Goal: Task Accomplishment & Management: Use online tool/utility

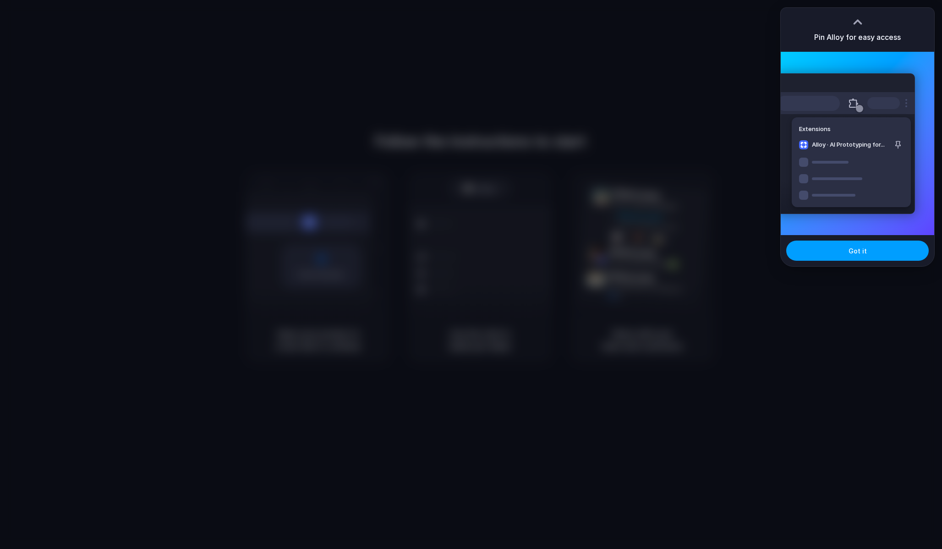
click at [861, 251] on span "Got it" at bounding box center [858, 251] width 18 height 10
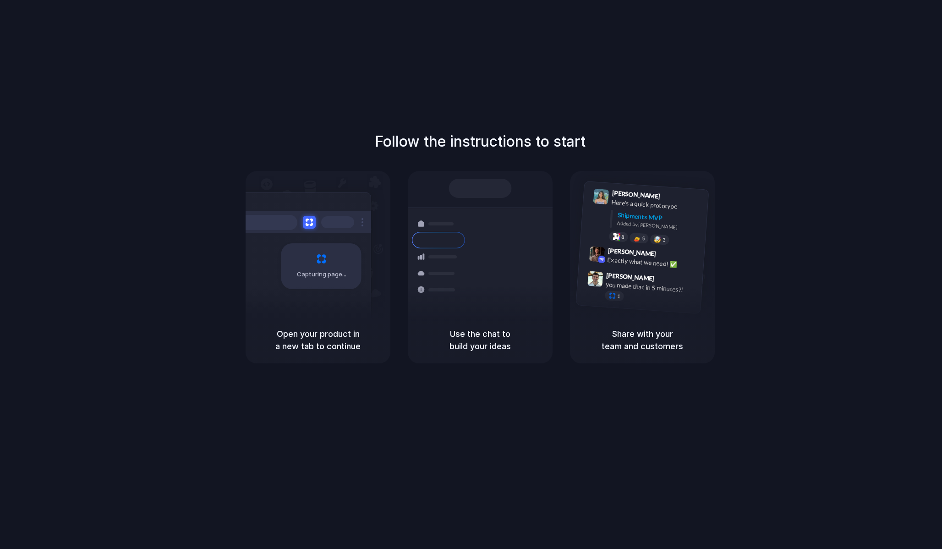
drag, startPoint x: 455, startPoint y: 333, endPoint x: 533, endPoint y: 371, distance: 86.1
click at [533, 371] on div "Follow the instructions to start Capturing page Open your product in a new tab …" at bounding box center [480, 283] width 961 height 567
drag, startPoint x: 497, startPoint y: 331, endPoint x: 434, endPoint y: 157, distance: 185.0
click at [434, 157] on div "Follow the instructions to start Capturing page Open your product in a new tab …" at bounding box center [480, 247] width 942 height 233
drag, startPoint x: 369, startPoint y: 142, endPoint x: 571, endPoint y: 146, distance: 201.7
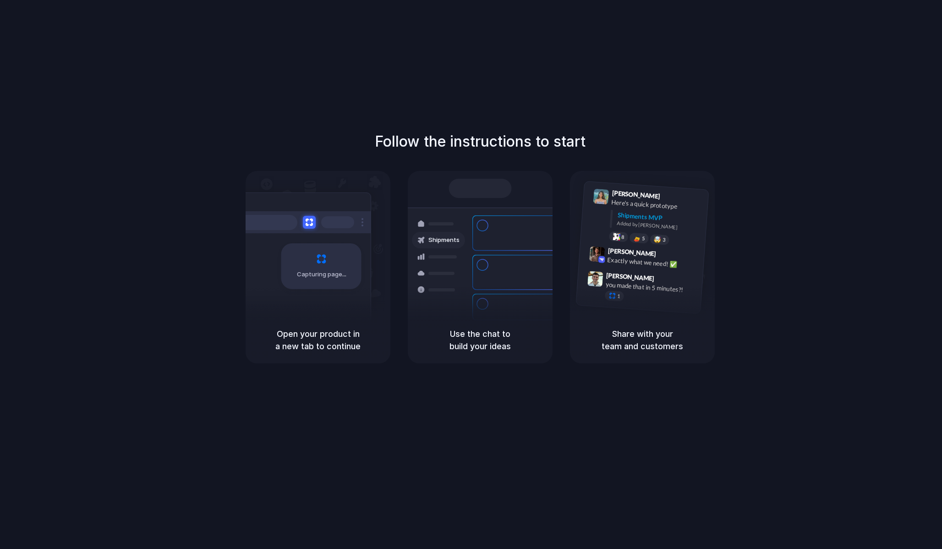
click at [571, 146] on div "Follow the instructions to start Capturing page Open your product in a new tab …" at bounding box center [480, 247] width 942 height 233
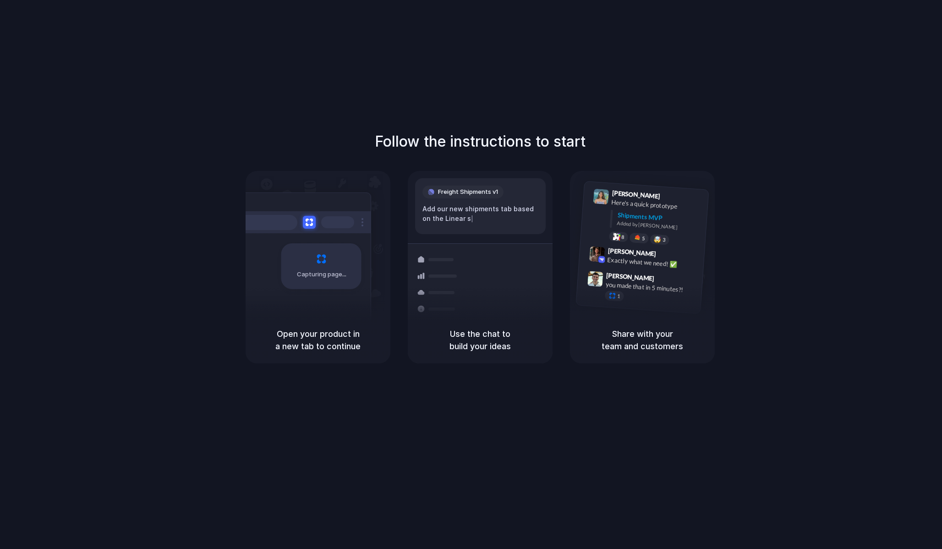
click at [471, 275] on div at bounding box center [471, 275] width 0 height 0
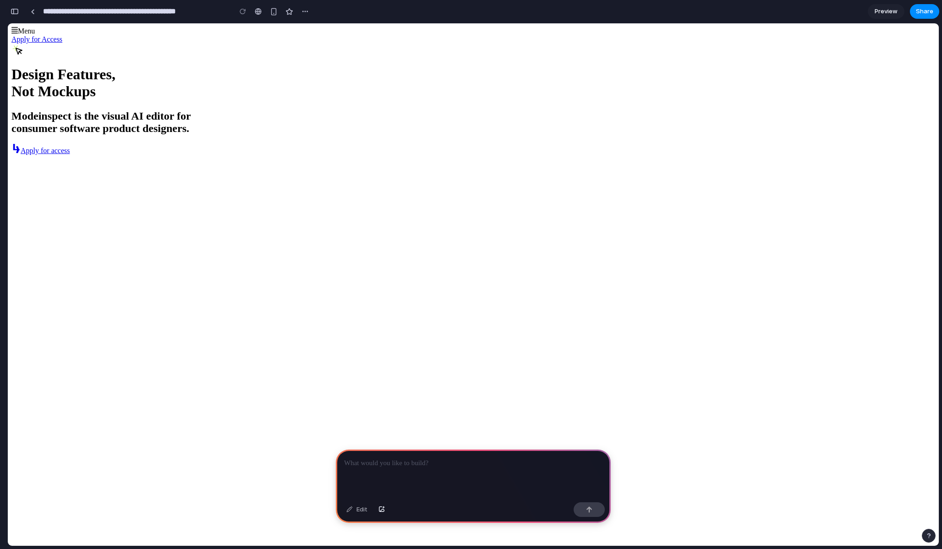
click at [187, 100] on h1 "Design Features, Not Mockups" at bounding box center [473, 83] width 924 height 34
drag, startPoint x: 263, startPoint y: 126, endPoint x: 340, endPoint y: 174, distance: 90.3
click at [341, 100] on h1 "Design Features, Not Mockups" at bounding box center [473, 83] width 924 height 34
click at [340, 100] on h1 "Design Features, Not Mockups" at bounding box center [473, 83] width 924 height 34
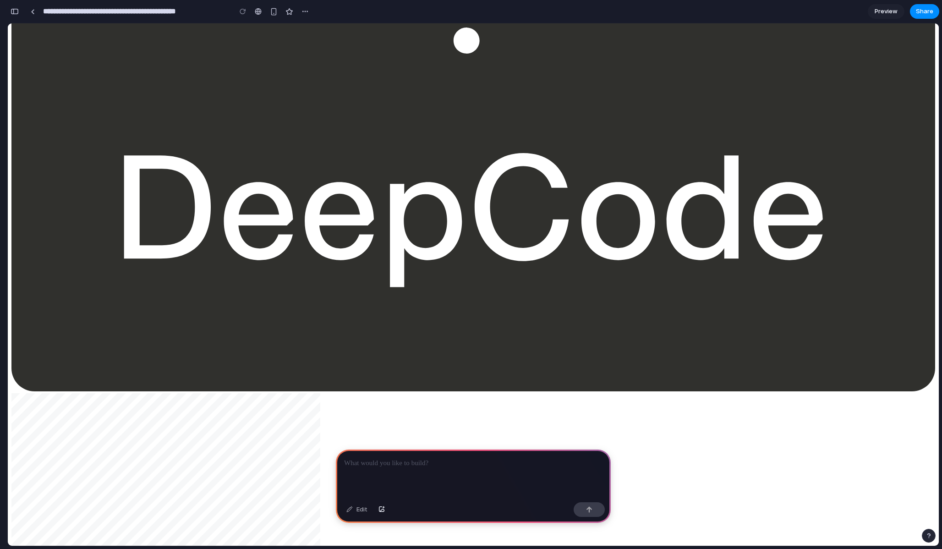
scroll to position [3066, 0]
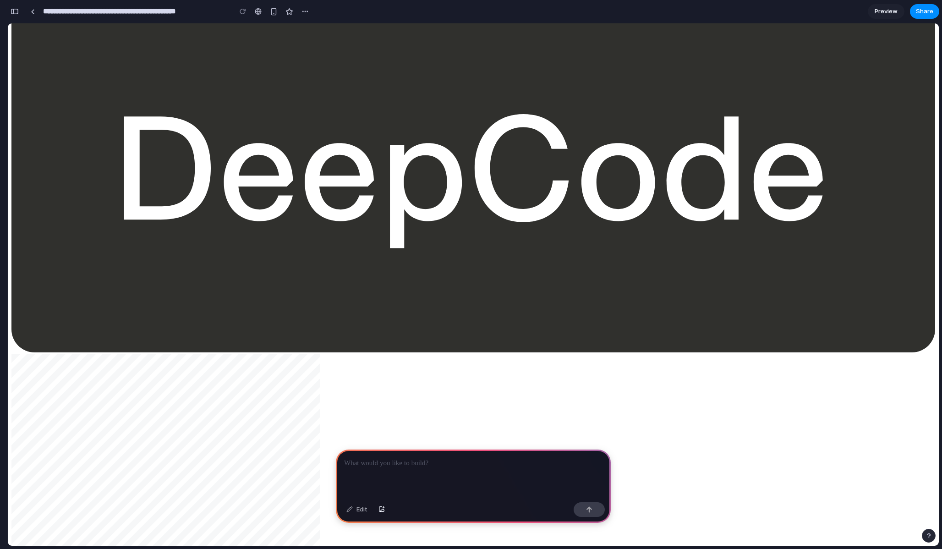
click at [395, 468] on p at bounding box center [473, 463] width 258 height 11
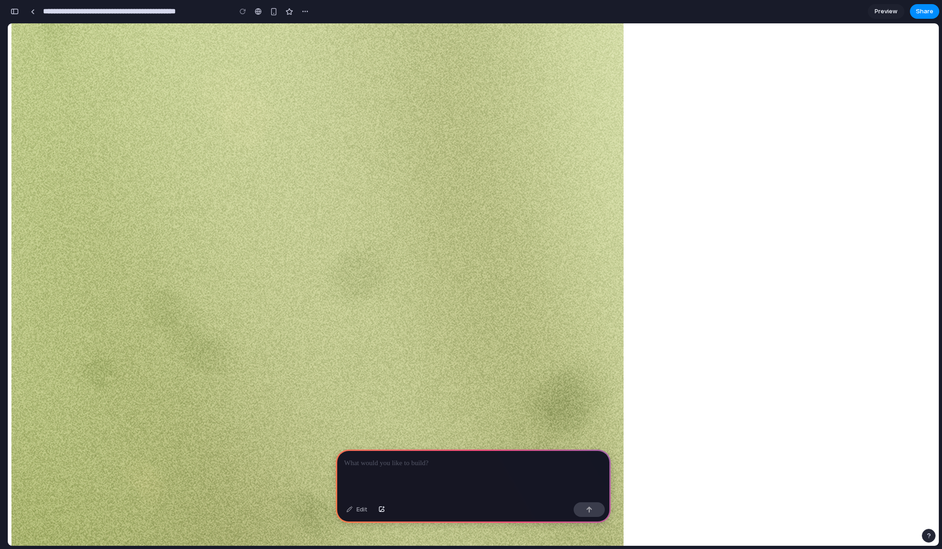
scroll to position [1934, 0]
click at [308, 11] on div "button" at bounding box center [305, 11] width 7 height 7
click at [307, 11] on div "Duplicate Delete" at bounding box center [471, 274] width 942 height 549
click at [13, 11] on div "button" at bounding box center [15, 11] width 8 height 6
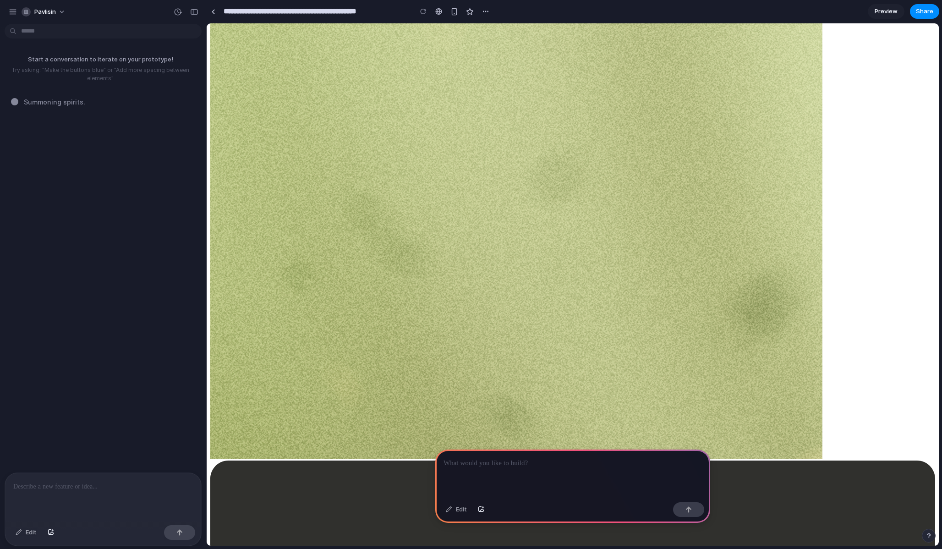
scroll to position [0, 0]
drag, startPoint x: 28, startPoint y: 104, endPoint x: 97, endPoint y: 104, distance: 68.3
click at [97, 104] on div "Summoning spirits .." at bounding box center [106, 102] width 190 height 10
click at [465, 469] on div at bounding box center [572, 474] width 275 height 49
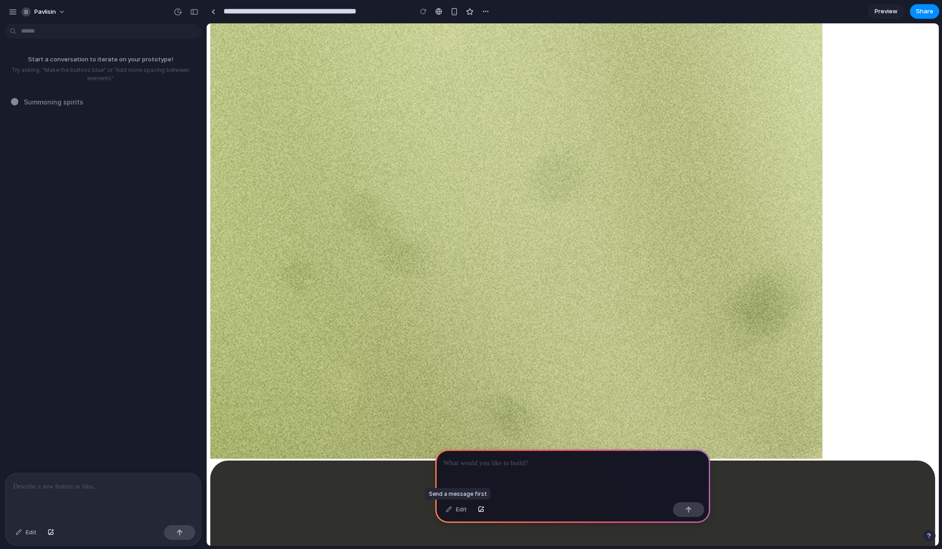
click at [453, 510] on div "Edit" at bounding box center [456, 509] width 30 height 15
click at [194, 14] on div "button" at bounding box center [194, 12] width 8 height 6
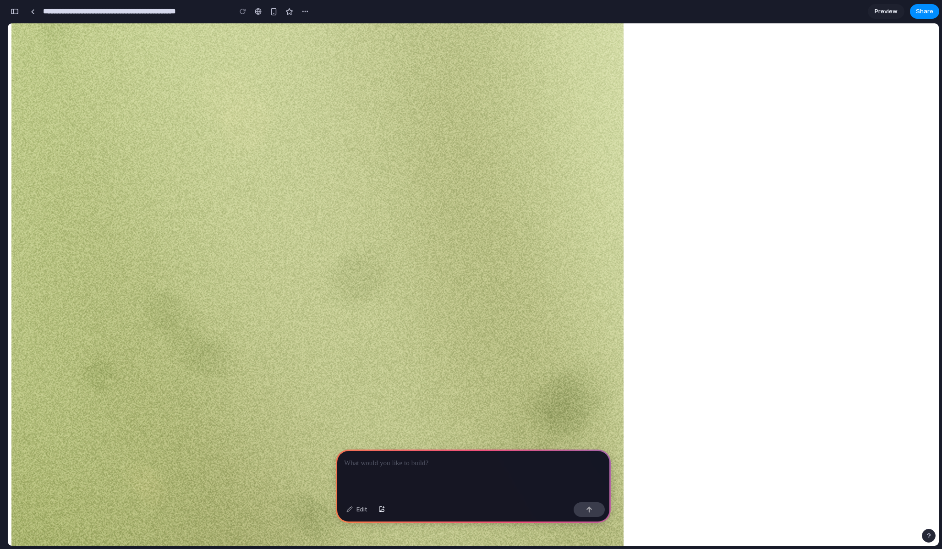
click at [367, 469] on div at bounding box center [473, 474] width 275 height 49
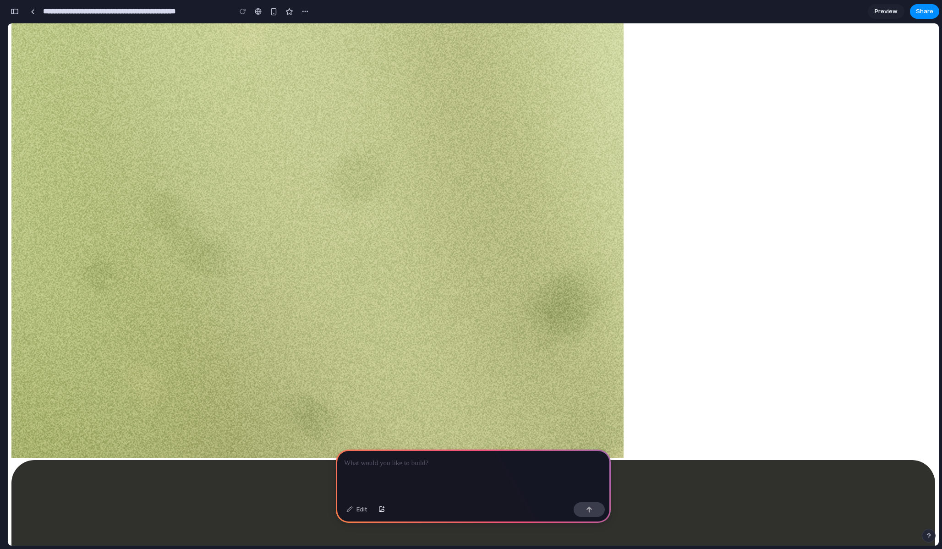
scroll to position [1887, 0]
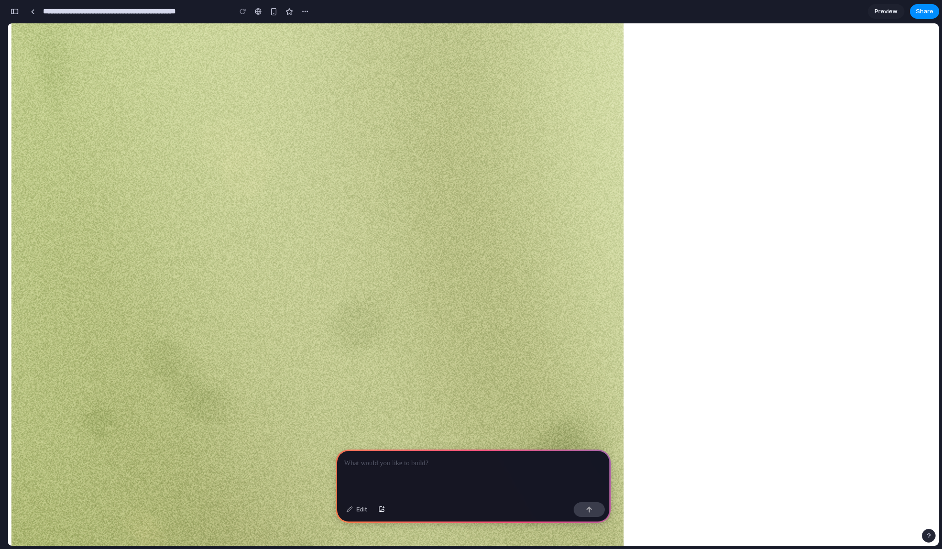
click at [364, 466] on p at bounding box center [473, 463] width 258 height 11
click at [12, 11] on div "button" at bounding box center [15, 11] width 8 height 6
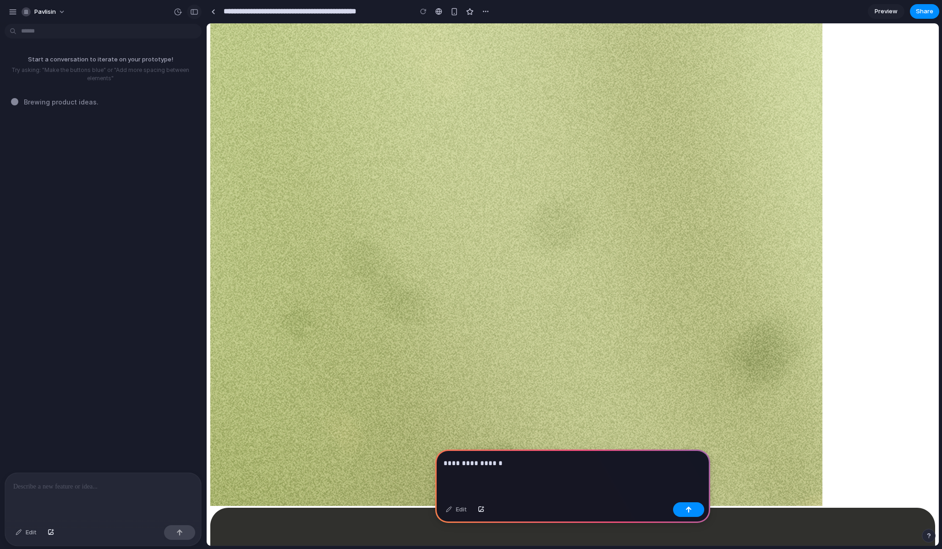
click at [194, 13] on div "button" at bounding box center [194, 12] width 8 height 6
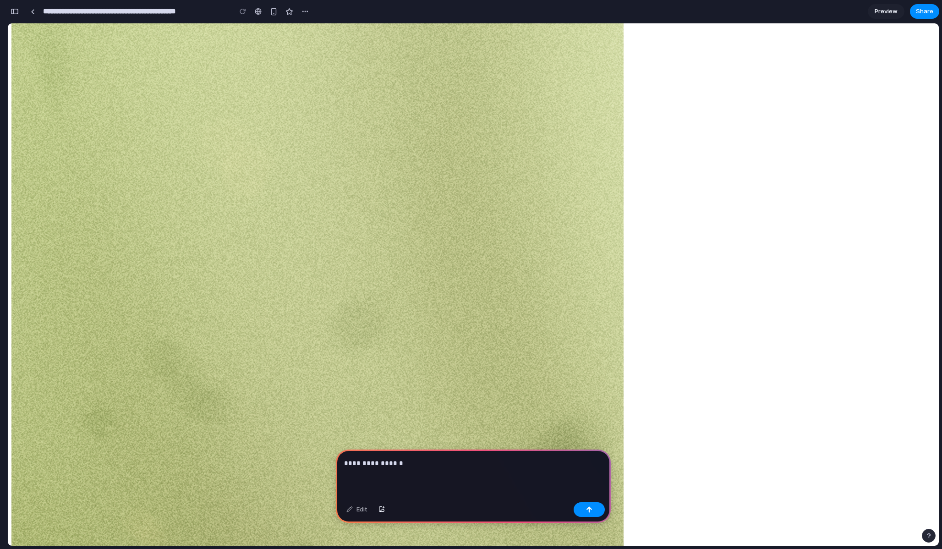
click at [378, 467] on p "**********" at bounding box center [473, 463] width 258 height 11
click at [417, 467] on p "**********" at bounding box center [473, 463] width 258 height 11
drag, startPoint x: 417, startPoint y: 467, endPoint x: 450, endPoint y: 464, distance: 33.6
click at [450, 464] on p "**********" at bounding box center [473, 463] width 258 height 11
drag, startPoint x: 450, startPoint y: 464, endPoint x: 459, endPoint y: 413, distance: 51.2
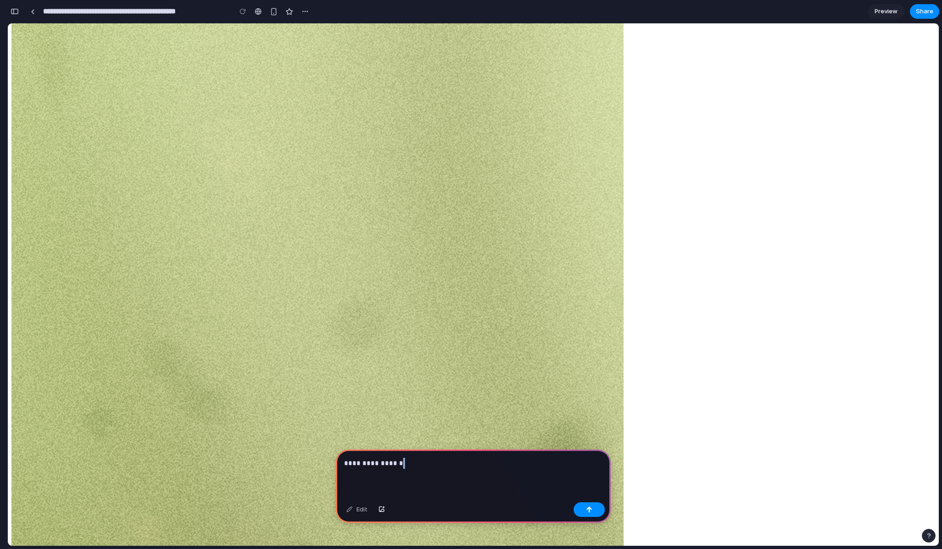
click at [450, 464] on p "**********" at bounding box center [473, 463] width 258 height 11
click at [421, 476] on div "**********" at bounding box center [473, 474] width 275 height 49
click at [417, 467] on p "**********" at bounding box center [473, 463] width 258 height 11
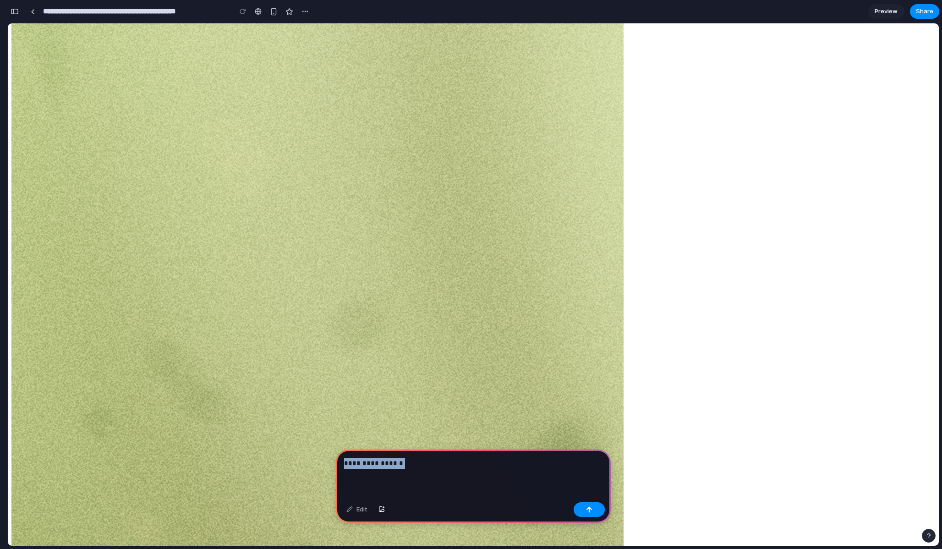
click at [459, 467] on p "**********" at bounding box center [473, 463] width 258 height 11
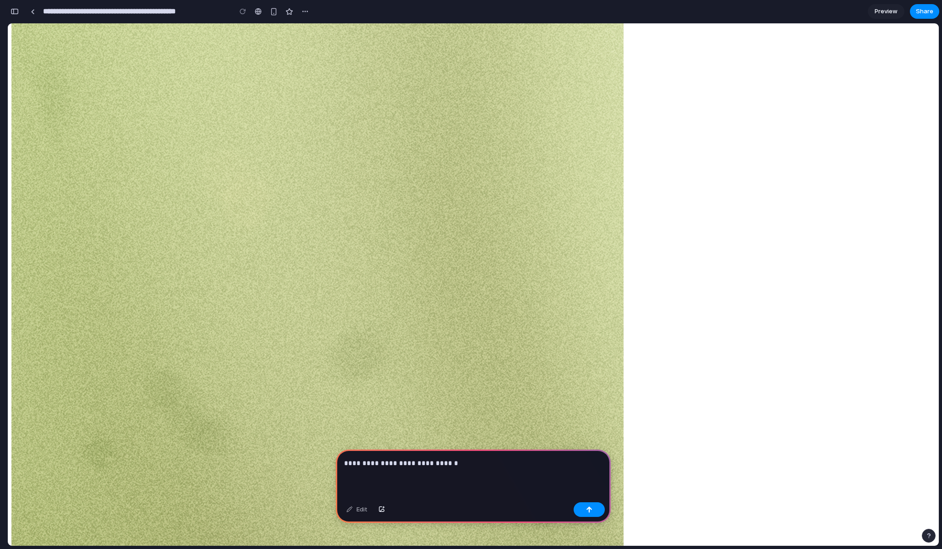
click at [462, 463] on p "**********" at bounding box center [473, 463] width 258 height 11
click at [455, 470] on div "**********" at bounding box center [473, 474] width 275 height 49
drag, startPoint x: 476, startPoint y: 469, endPoint x: 492, endPoint y: 467, distance: 16.3
click at [492, 467] on div "**********" at bounding box center [473, 474] width 275 height 49
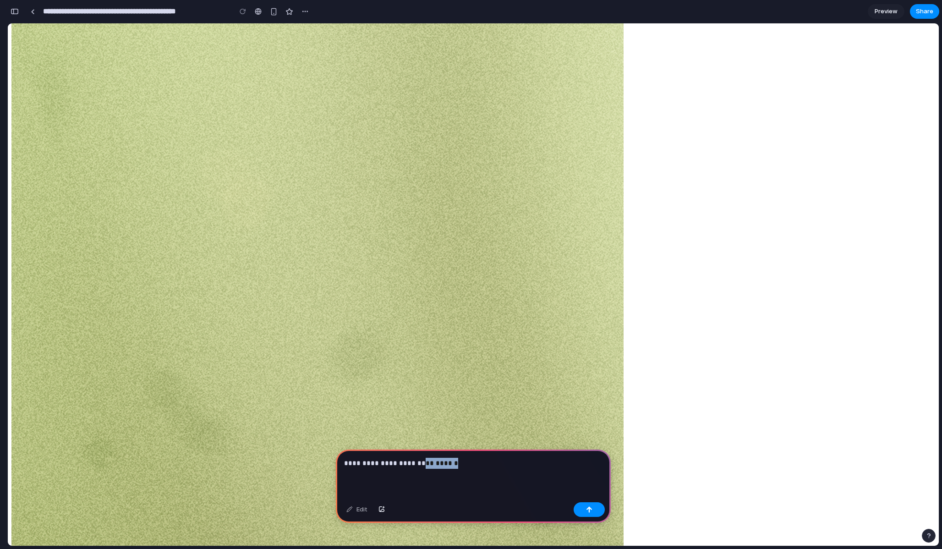
click at [492, 467] on p "**********" at bounding box center [473, 463] width 258 height 11
drag, startPoint x: 170, startPoint y: 51, endPoint x: 343, endPoint y: 121, distance: 185.7
copy h2 "Supercharge Your Product Development Workflow"
click at [385, 462] on p "**********" at bounding box center [473, 463] width 258 height 11
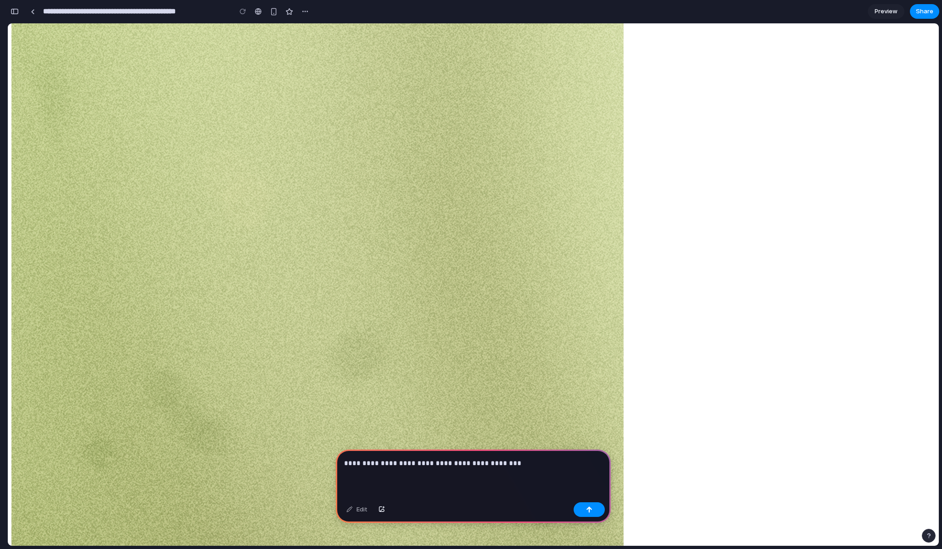
click at [396, 465] on p "**********" at bounding box center [473, 463] width 258 height 11
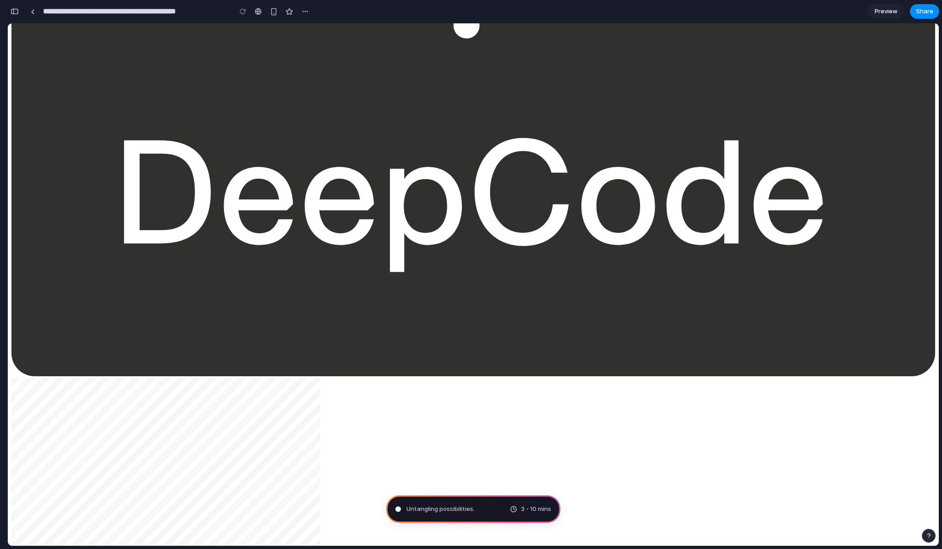
scroll to position [3066, 0]
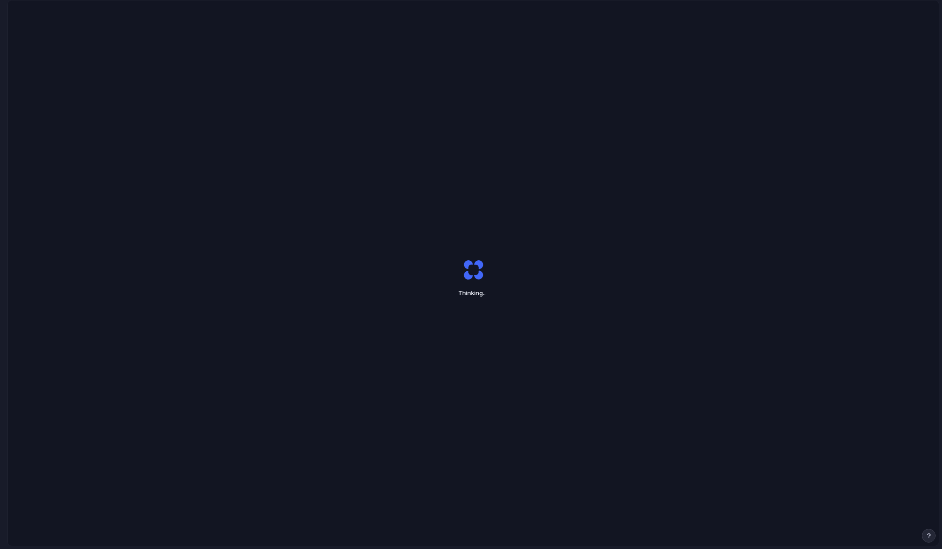
scroll to position [7, 0]
click at [450, 254] on div "Thinking ." at bounding box center [473, 279] width 229 height 69
click at [481, 352] on div "Thinking" at bounding box center [473, 279] width 931 height 571
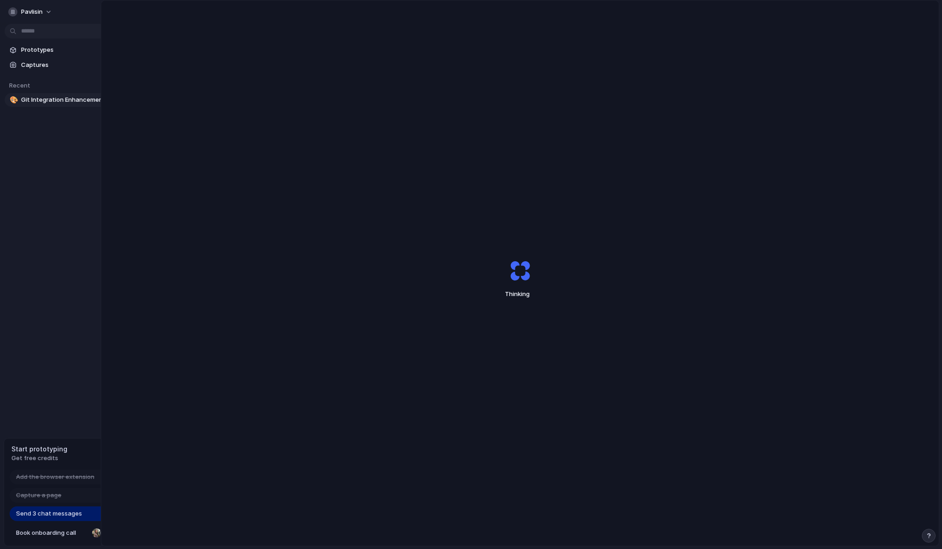
click at [55, 102] on span "Git Integration Enhancement" at bounding box center [68, 99] width 94 height 9
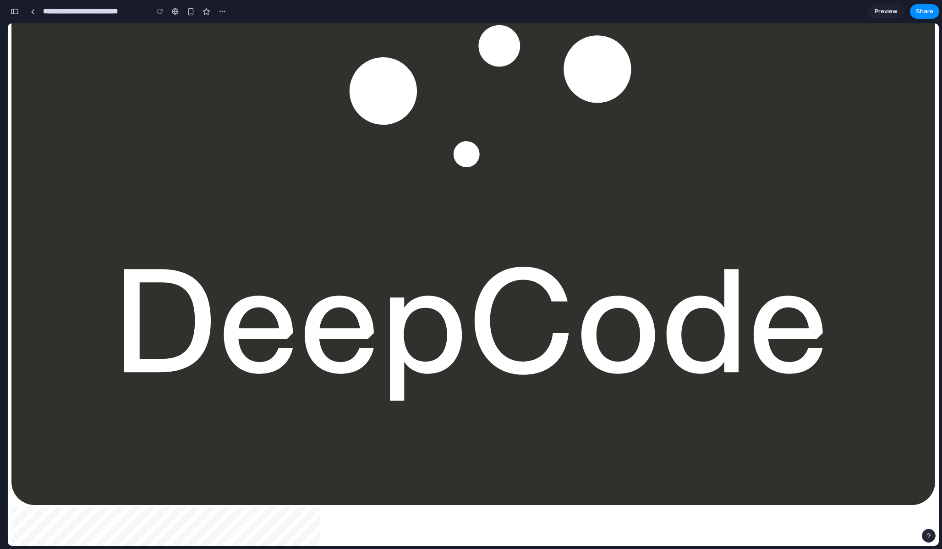
scroll to position [2897, 0]
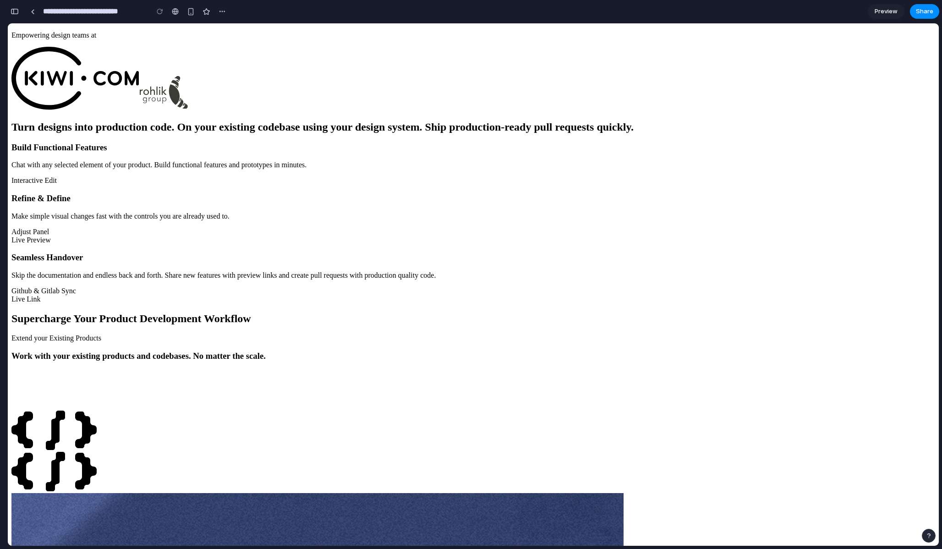
scroll to position [409, 0]
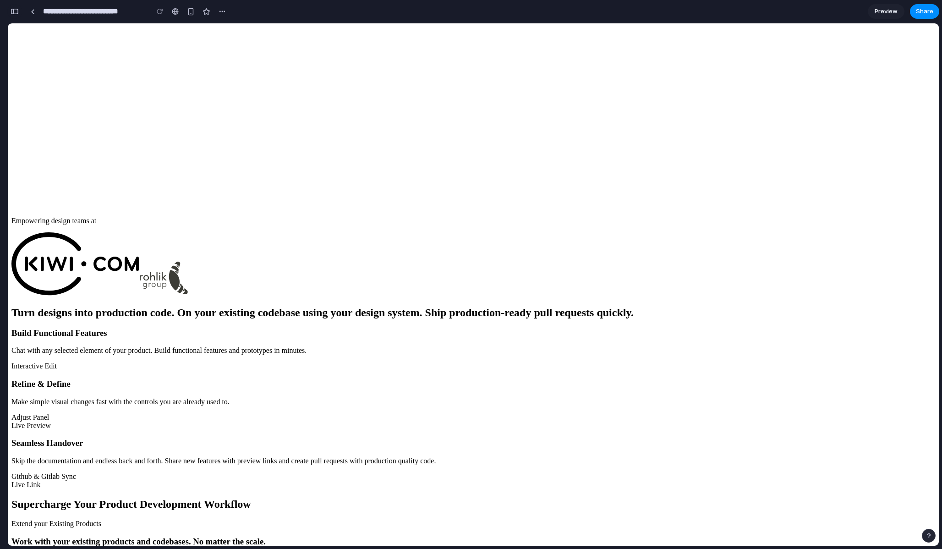
click at [13, 11] on div "button" at bounding box center [15, 11] width 8 height 6
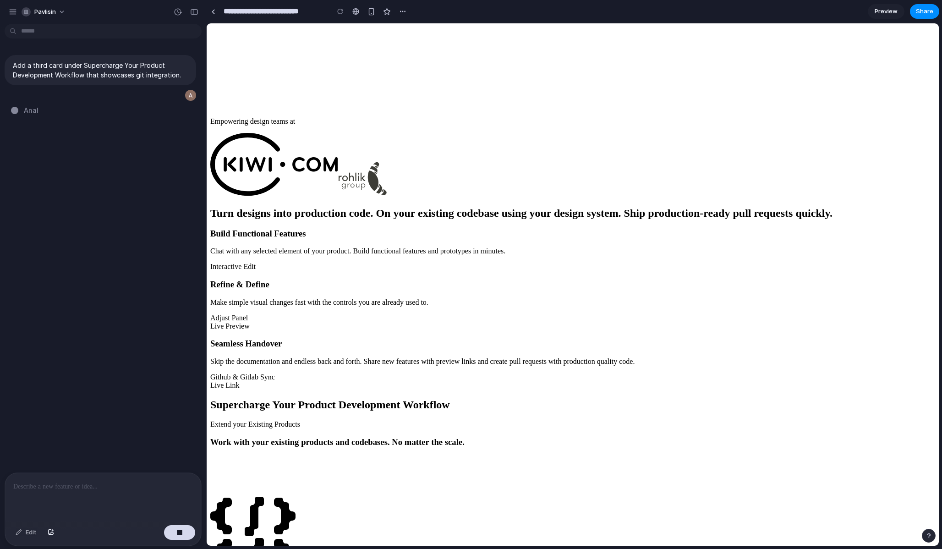
click at [78, 261] on div "Add a third card under Supercharge Your Product Development Workflow that showc…" at bounding box center [100, 249] width 201 height 445
click at [31, 108] on span "Analyzing the problem ." at bounding box center [61, 110] width 75 height 10
click at [108, 186] on div "Add a third card under Supercharge Your Product Development Workflow that showc…" at bounding box center [100, 249] width 201 height 445
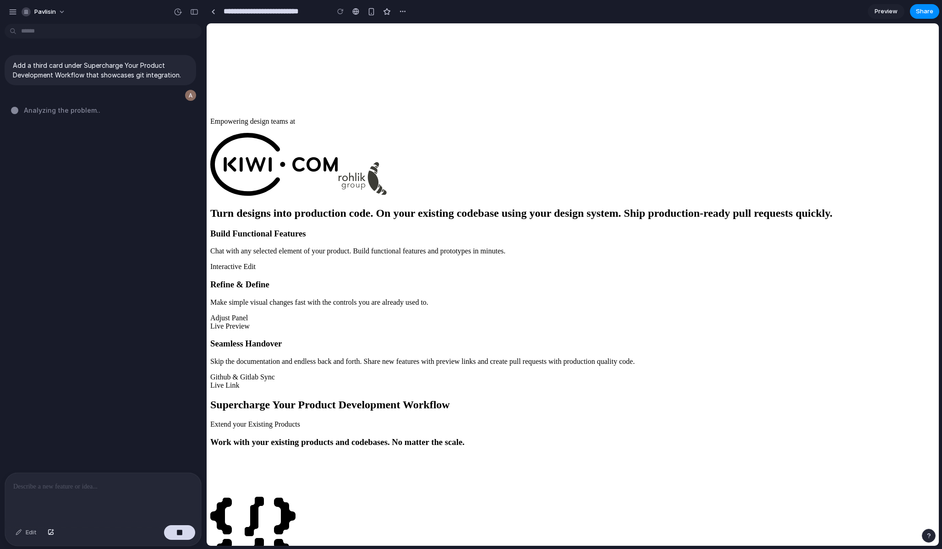
click at [44, 9] on span "pavlisin" at bounding box center [45, 11] width 22 height 9
click at [51, 11] on div "Settings Invite members Change theme Sign out" at bounding box center [471, 274] width 942 height 549
click at [51, 11] on span "pavlisin" at bounding box center [45, 11] width 22 height 9
click at [51, 11] on div "Settings Invite members Change theme Sign out" at bounding box center [471, 274] width 942 height 549
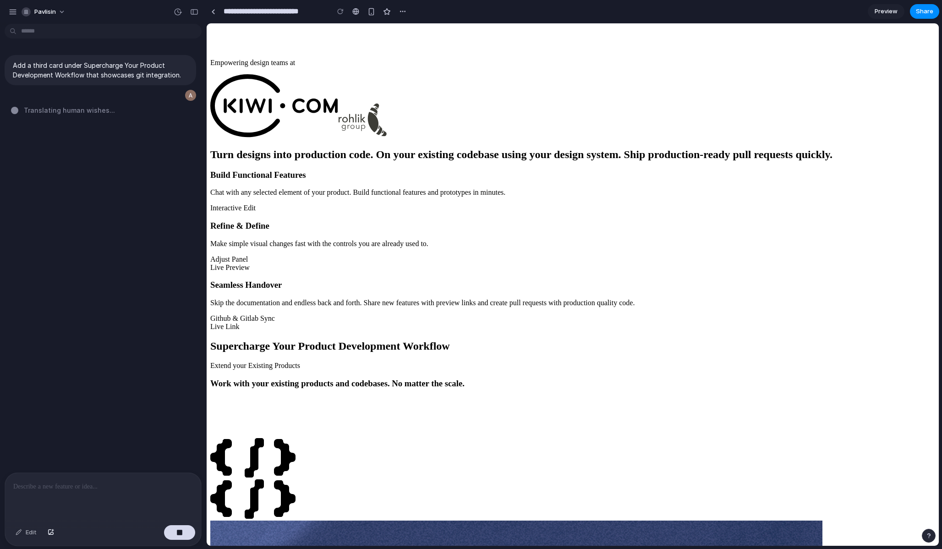
scroll to position [403, 0]
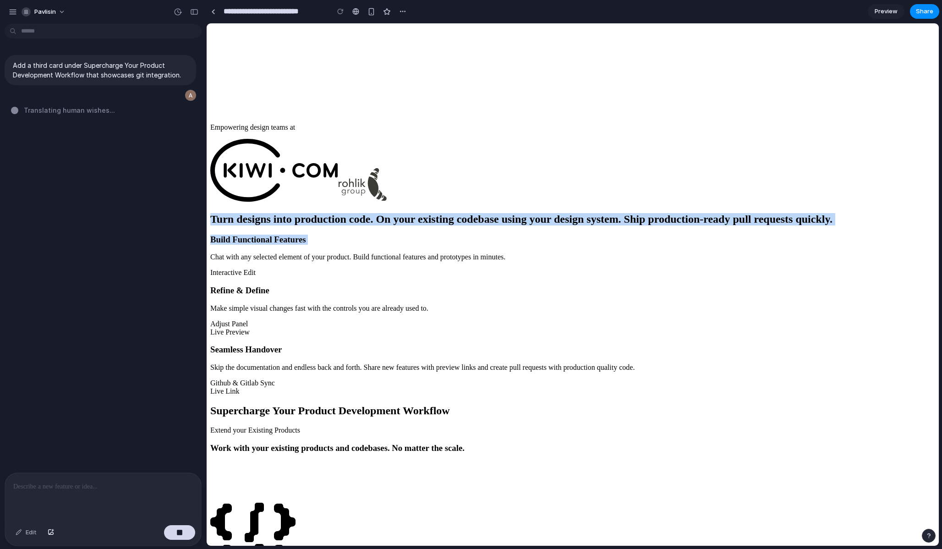
drag, startPoint x: 254, startPoint y: 307, endPoint x: 544, endPoint y: 423, distance: 312.4
drag, startPoint x: 590, startPoint y: 368, endPoint x: 336, endPoint y: 309, distance: 260.5
click at [337, 225] on h2 "Turn designs into production code. On your existing codebase using your design …" at bounding box center [572, 219] width 725 height 12
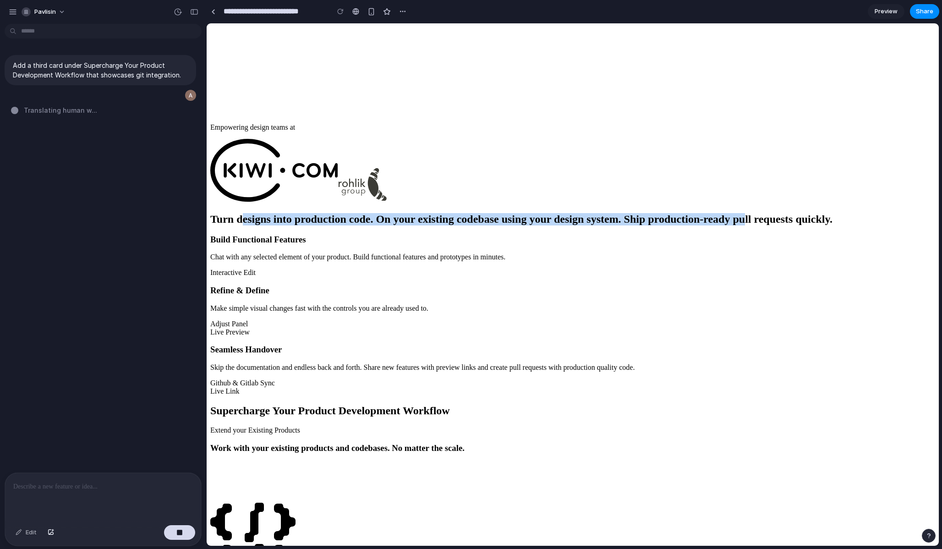
click at [336, 225] on span "Turn designs into production code." at bounding box center [291, 219] width 163 height 12
drag, startPoint x: 326, startPoint y: 305, endPoint x: 541, endPoint y: 392, distance: 231.7
drag, startPoint x: 713, startPoint y: 368, endPoint x: 333, endPoint y: 329, distance: 382.0
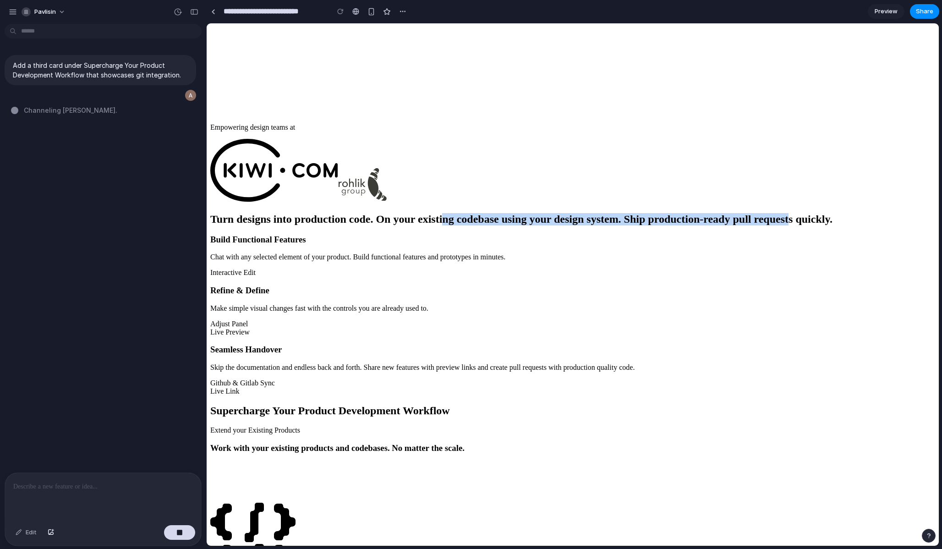
click at [333, 225] on h2 "Turn designs into production code. On your existing codebase using your design …" at bounding box center [572, 219] width 725 height 12
drag, startPoint x: 423, startPoint y: 198, endPoint x: 809, endPoint y: 354, distance: 416.3
click at [806, 225] on h2 "Turn designs into production code. On your existing codebase using your design …" at bounding box center [572, 219] width 725 height 12
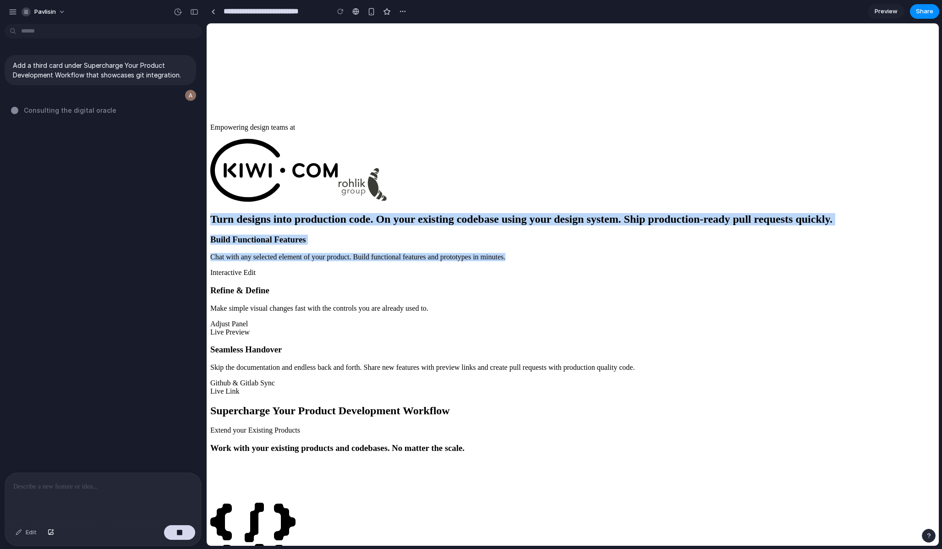
drag, startPoint x: 845, startPoint y: 420, endPoint x: 487, endPoint y: 227, distance: 406.6
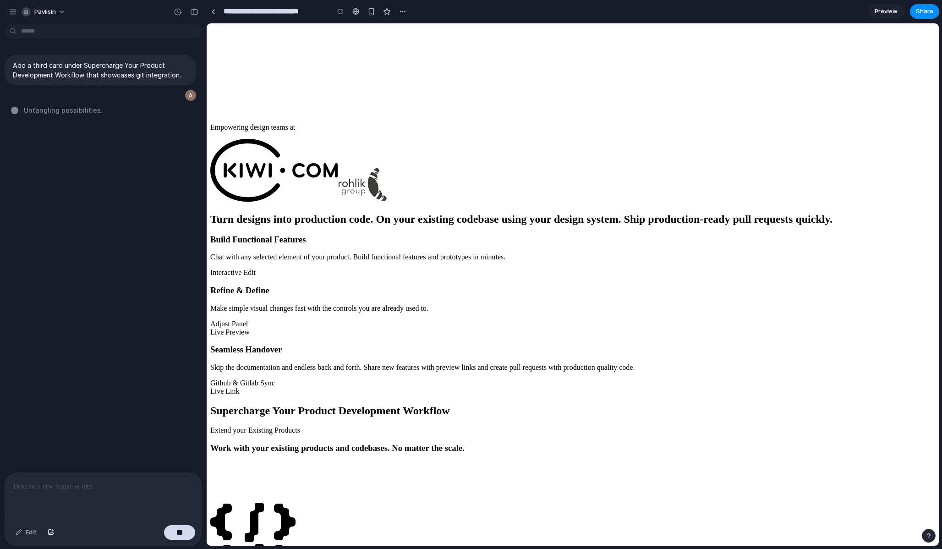
click at [70, 133] on div "Add a third card under Supercharge Your Product Development Workflow that showc…" at bounding box center [100, 249] width 201 height 445
click at [57, 107] on span "Untangling possibilities .." at bounding box center [64, 110] width 81 height 10
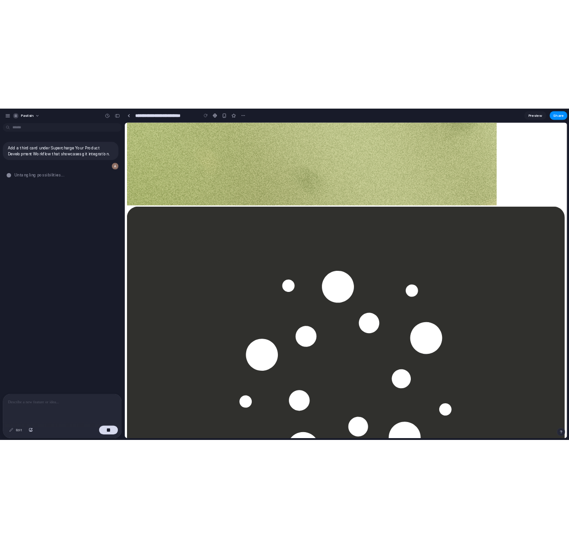
scroll to position [2092, 0]
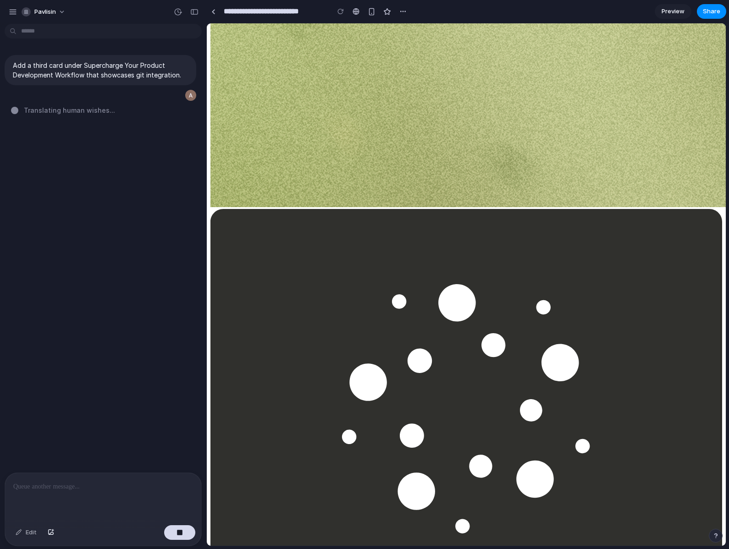
click at [123, 297] on div "Add a third card under Supercharge Your Product Development Workflow that showc…" at bounding box center [100, 249] width 201 height 445
drag, startPoint x: 16, startPoint y: 64, endPoint x: 174, endPoint y: 84, distance: 158.5
click at [174, 85] on div "Add a third card under Supercharge Your Product Development Workflow that showc…" at bounding box center [101, 70] width 192 height 30
click at [180, 72] on p "Add a third card under Supercharge Your Product Development Workflow that showc…" at bounding box center [100, 69] width 175 height 19
drag, startPoint x: 183, startPoint y: 77, endPoint x: 16, endPoint y: 56, distance: 168.5
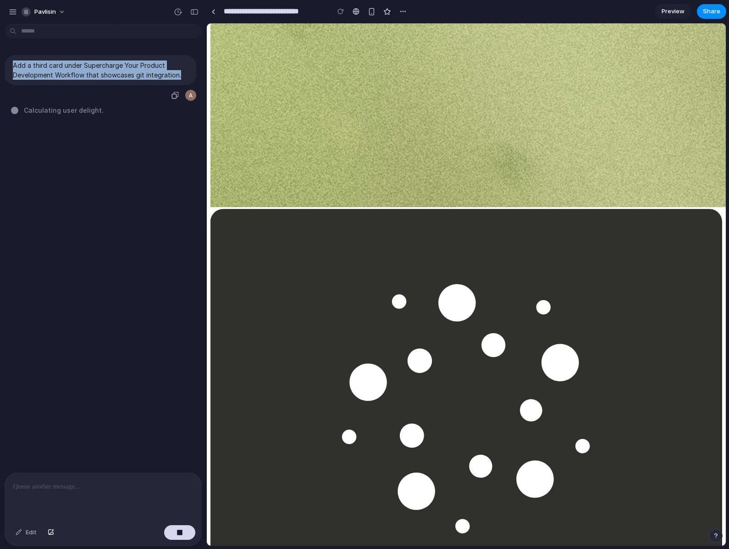
click at [16, 56] on div "Add a third card under Supercharge Your Product Development Workflow that showc…" at bounding box center [101, 70] width 192 height 30
drag, startPoint x: 16, startPoint y: 61, endPoint x: 94, endPoint y: 103, distance: 89.2
click at [94, 103] on div "Add a third card under Supercharge Your Product Development Workflow that showc…" at bounding box center [100, 249] width 201 height 445
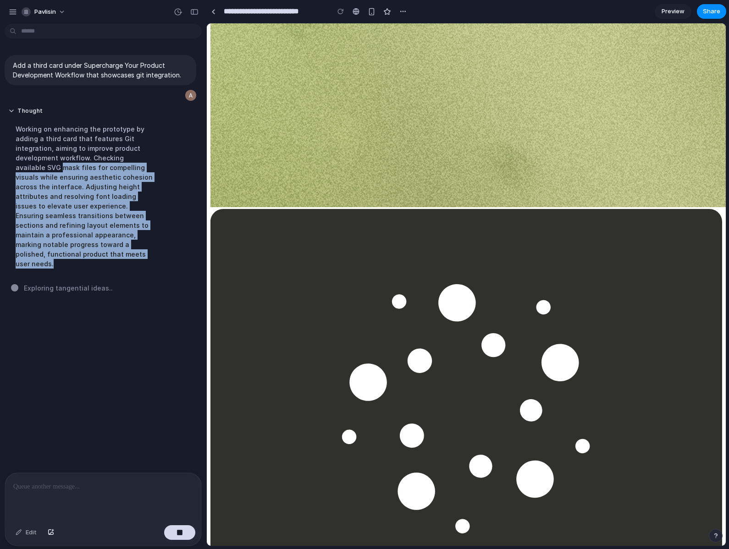
drag, startPoint x: 33, startPoint y: 165, endPoint x: 112, endPoint y: 251, distance: 116.7
click at [112, 251] on div "Working on enhancing the prototype by adding a third card that features Git int…" at bounding box center [84, 196] width 153 height 155
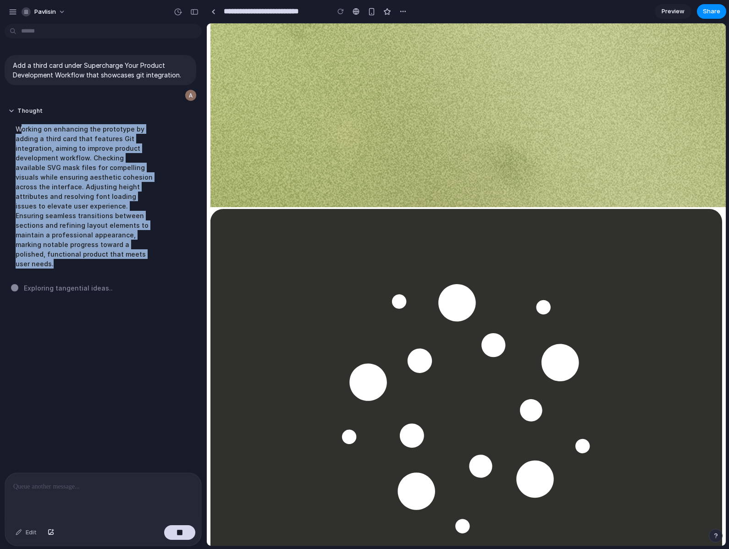
drag, startPoint x: 83, startPoint y: 251, endPoint x: 20, endPoint y: 126, distance: 140.0
click at [20, 126] on div "Working on enhancing the prototype by adding a third card that features Git int…" at bounding box center [84, 196] width 153 height 155
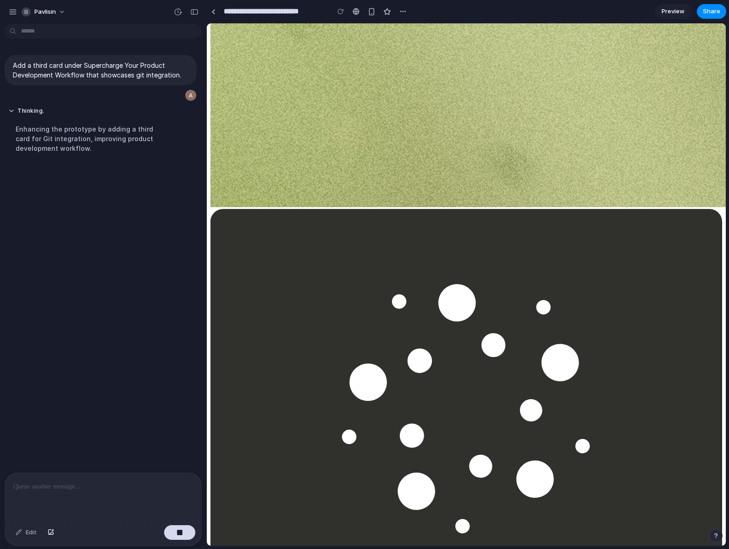
click at [17, 128] on div "Enhancing the prototype by adding a third card for Git integration, improving p…" at bounding box center [84, 139] width 153 height 40
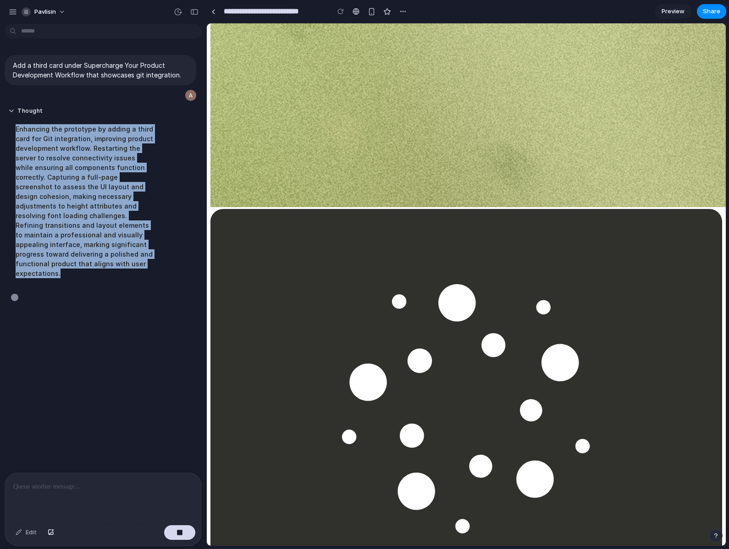
drag, startPoint x: 17, startPoint y: 128, endPoint x: 67, endPoint y: 268, distance: 148.3
click at [67, 268] on div "Enhancing the prototype by adding a third card for Git integration, improving p…" at bounding box center [84, 201] width 153 height 165
click at [77, 243] on div "Enhancing the prototype by adding a third card for Git integration, improving p…" at bounding box center [84, 201] width 153 height 165
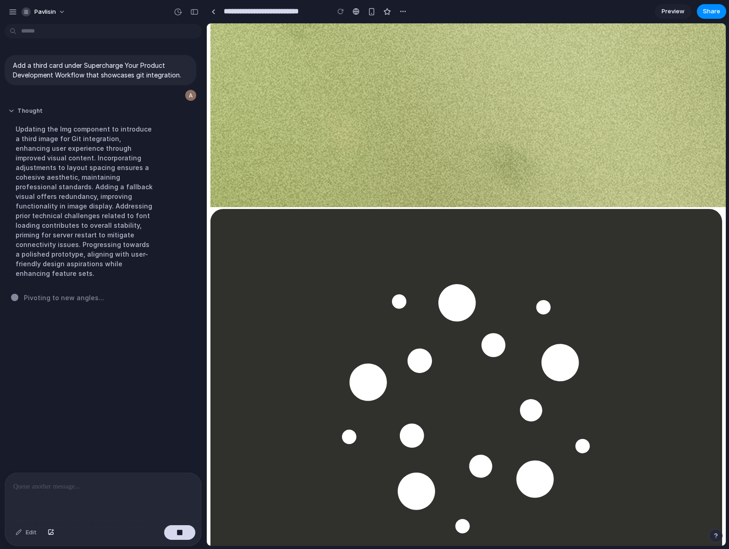
click at [30, 113] on button "Thought" at bounding box center [84, 111] width 153 height 8
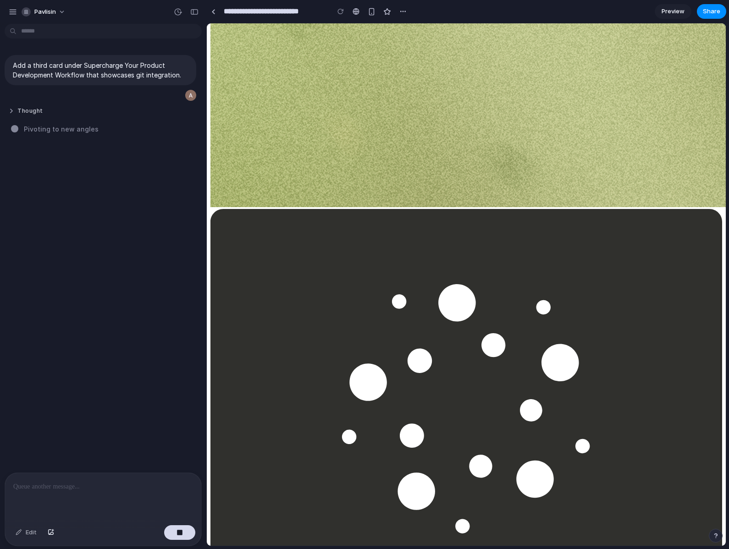
click at [30, 113] on button "Thought" at bounding box center [84, 111] width 153 height 8
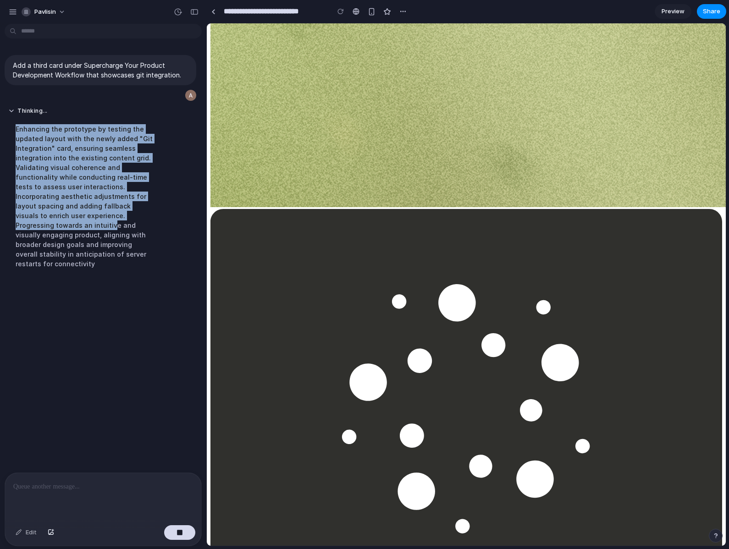
drag, startPoint x: 19, startPoint y: 125, endPoint x: 111, endPoint y: 215, distance: 129.0
click at [111, 215] on div "Enhancing the prototype by testing the updated layout with the newly added "Git…" at bounding box center [84, 196] width 153 height 155
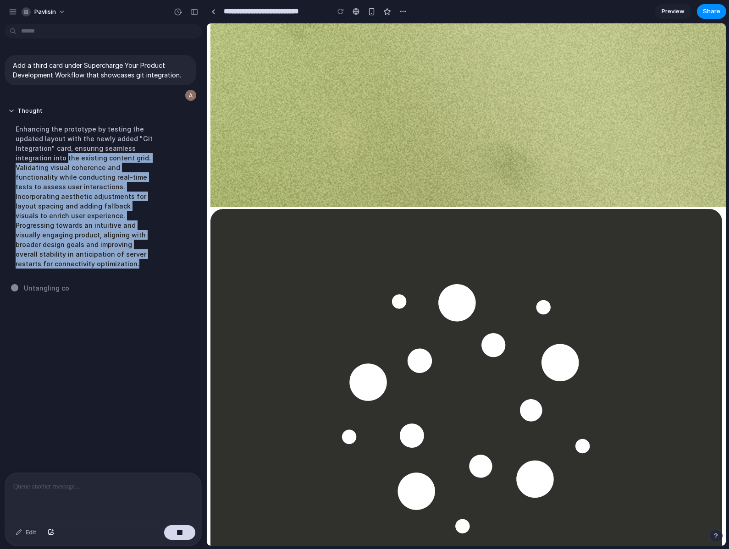
drag, startPoint x: 99, startPoint y: 252, endPoint x: 62, endPoint y: 155, distance: 103.8
click at [62, 155] on div "Enhancing the prototype by testing the updated layout with the newly added "Git…" at bounding box center [84, 196] width 153 height 155
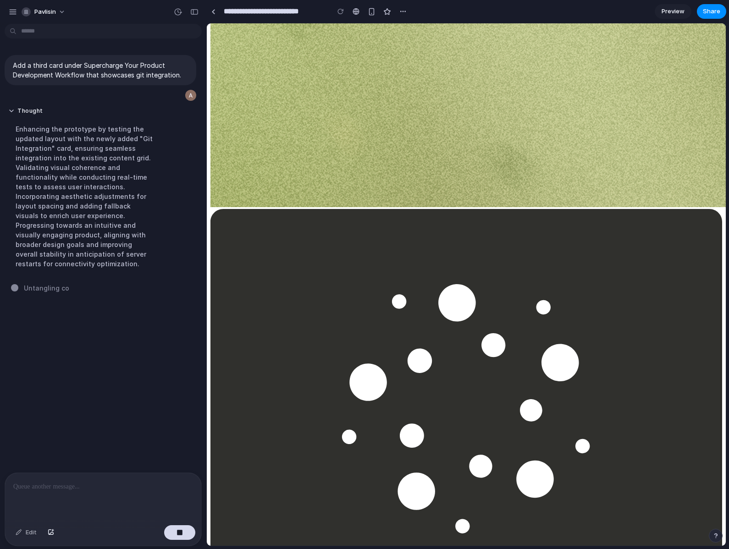
click at [62, 155] on div "Enhancing the prototype by testing the updated layout with the newly added "Git…" at bounding box center [84, 196] width 153 height 155
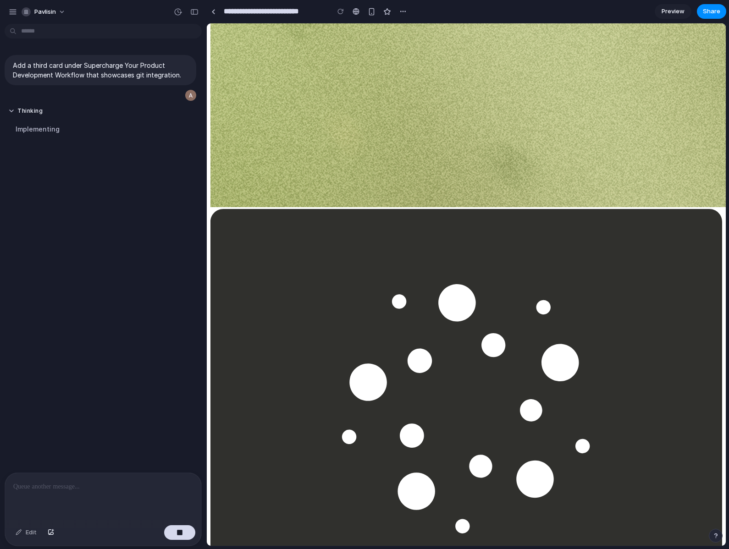
drag, startPoint x: 17, startPoint y: 123, endPoint x: 120, endPoint y: 252, distance: 164.0
click at [120, 252] on div "Add a third card under Supercharge Your Product Development Workflow that showc…" at bounding box center [100, 249] width 201 height 445
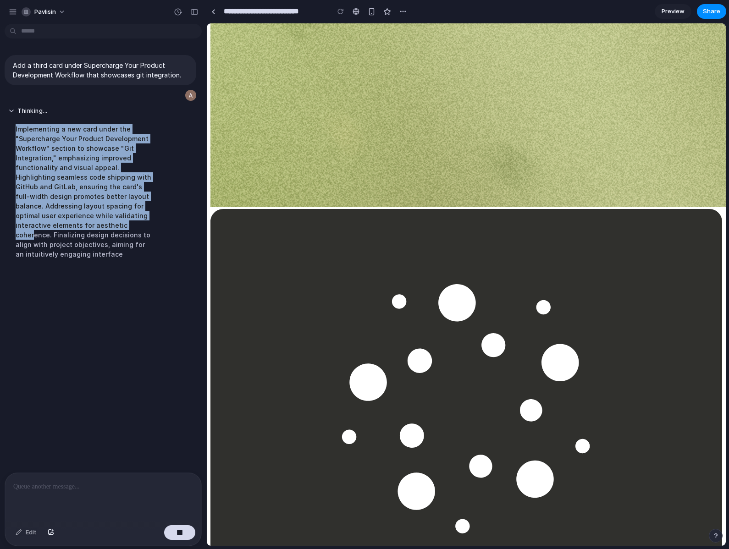
drag, startPoint x: 17, startPoint y: 129, endPoint x: 64, endPoint y: 225, distance: 106.0
click at [64, 225] on div "Implementing a new card under the "Supercharge Your Product Development Workflo…" at bounding box center [84, 192] width 153 height 146
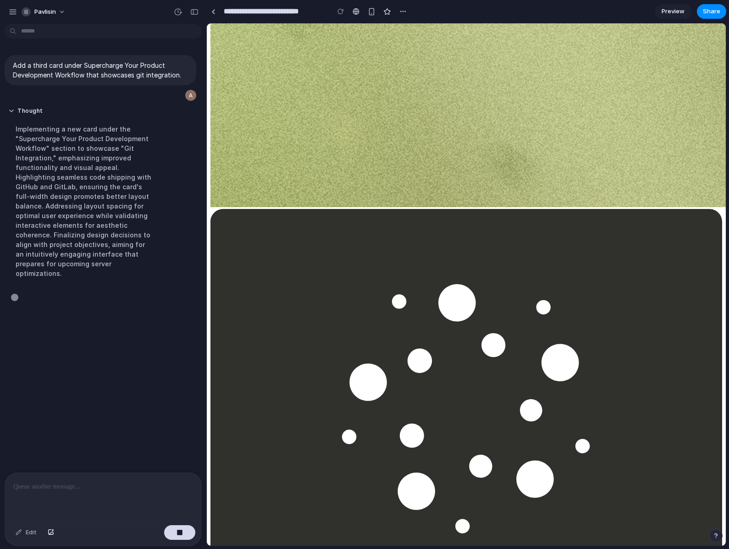
click at [64, 225] on div "Implementing a new card under the "Supercharge Your Product Development Workflo…" at bounding box center [84, 201] width 153 height 165
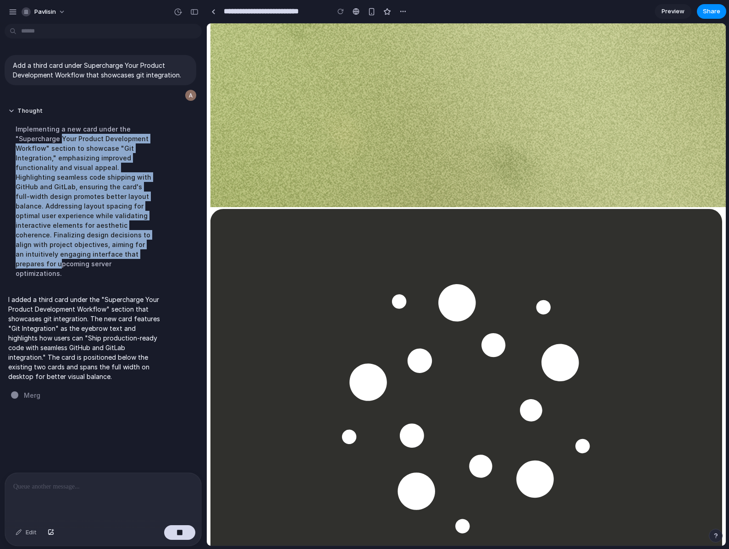
drag, startPoint x: 72, startPoint y: 253, endPoint x: 60, endPoint y: 136, distance: 117.0
click at [60, 136] on div "Implementing a new card under the "Supercharge Your Product Development Workflo…" at bounding box center [84, 201] width 153 height 165
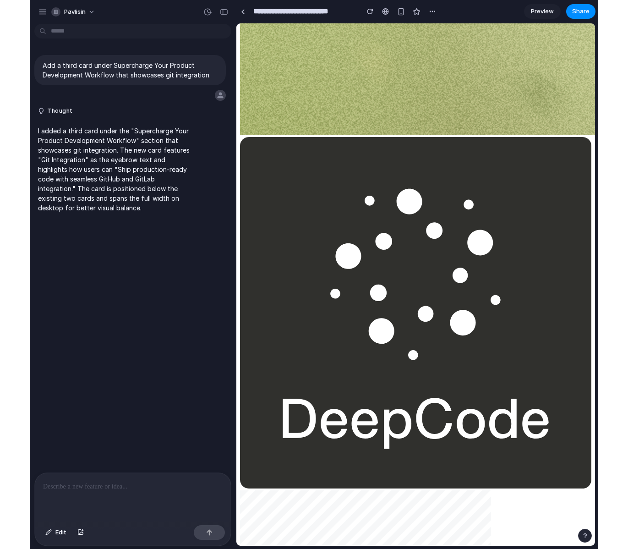
scroll to position [0, 0]
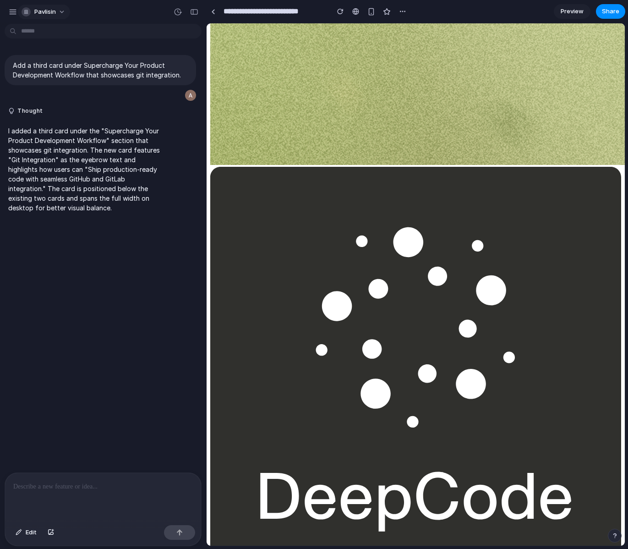
click at [49, 12] on span "pavlisin" at bounding box center [45, 11] width 22 height 9
click at [44, 11] on div "Settings Invite members Change theme Sign out" at bounding box center [314, 274] width 628 height 549
click at [6, 12] on button "button" at bounding box center [13, 12] width 14 height 14
click at [41, 6] on button "pavlisin" at bounding box center [44, 12] width 52 height 15
click at [42, 33] on span "Settings" at bounding box center [46, 32] width 25 height 9
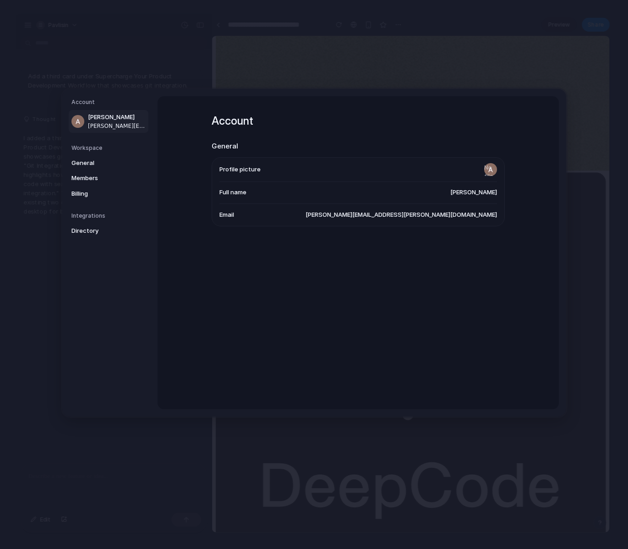
click at [99, 120] on span "[PERSON_NAME]" at bounding box center [117, 117] width 59 height 9
click at [99, 164] on span "General" at bounding box center [100, 162] width 59 height 9
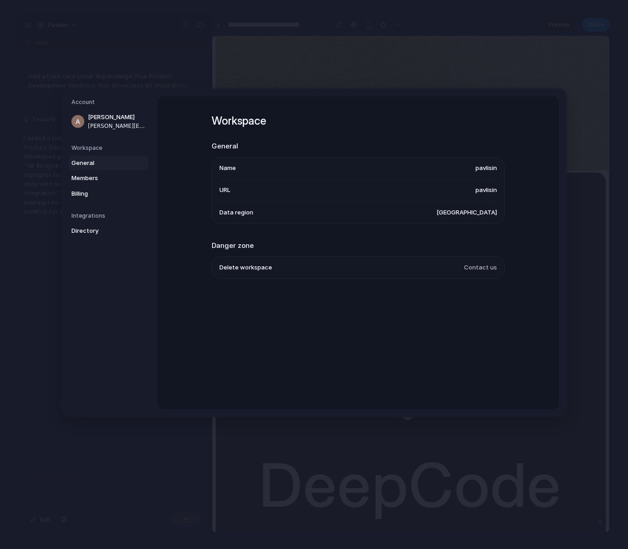
click at [236, 271] on span "Delete workspace" at bounding box center [246, 267] width 53 height 9
click at [472, 271] on span "Contact us" at bounding box center [480, 267] width 33 height 9
click at [473, 269] on span "Contact us" at bounding box center [480, 267] width 33 height 9
drag, startPoint x: 495, startPoint y: 211, endPoint x: 381, endPoint y: 159, distance: 125.5
click at [381, 159] on ul "Name [PERSON_NAME] URL [PERSON_NAME] Data region [GEOGRAPHIC_DATA]" at bounding box center [358, 190] width 293 height 67
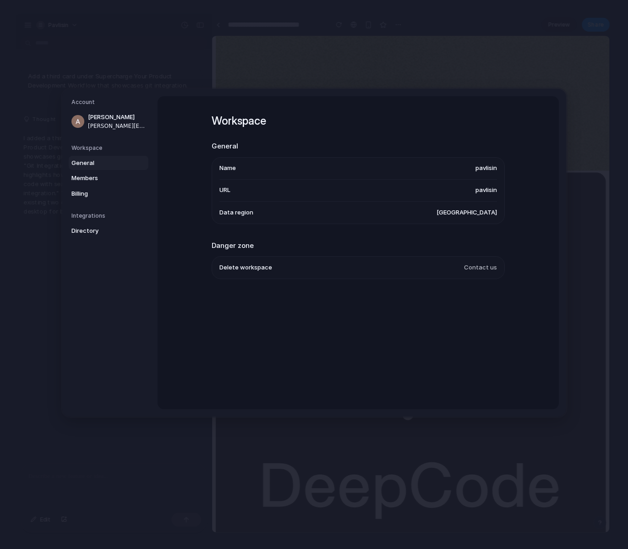
click at [381, 159] on li "Name [PERSON_NAME]" at bounding box center [359, 168] width 278 height 22
drag, startPoint x: 506, startPoint y: 291, endPoint x: 417, endPoint y: 131, distance: 183.2
click at [417, 131] on div "Workspace General Name [PERSON_NAME] URL [PERSON_NAME] Data region [GEOGRAPHIC_…" at bounding box center [358, 252] width 401 height 313
drag, startPoint x: 209, startPoint y: 114, endPoint x: 472, endPoint y: 311, distance: 328.4
click at [475, 313] on div "Workspace General Name [PERSON_NAME] URL [PERSON_NAME] Data region [GEOGRAPHIC_…" at bounding box center [358, 252] width 401 height 313
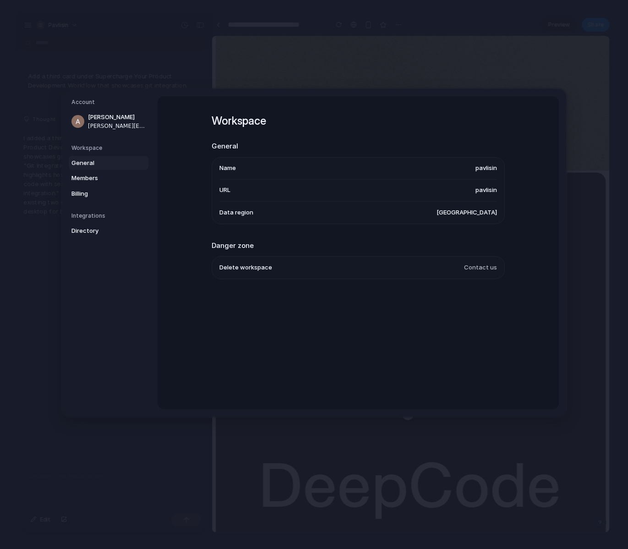
click at [472, 311] on div "Workspace General Name [PERSON_NAME] URL [PERSON_NAME] Data region [GEOGRAPHIC_…" at bounding box center [358, 208] width 293 height 224
